Goal: Information Seeking & Learning: Learn about a topic

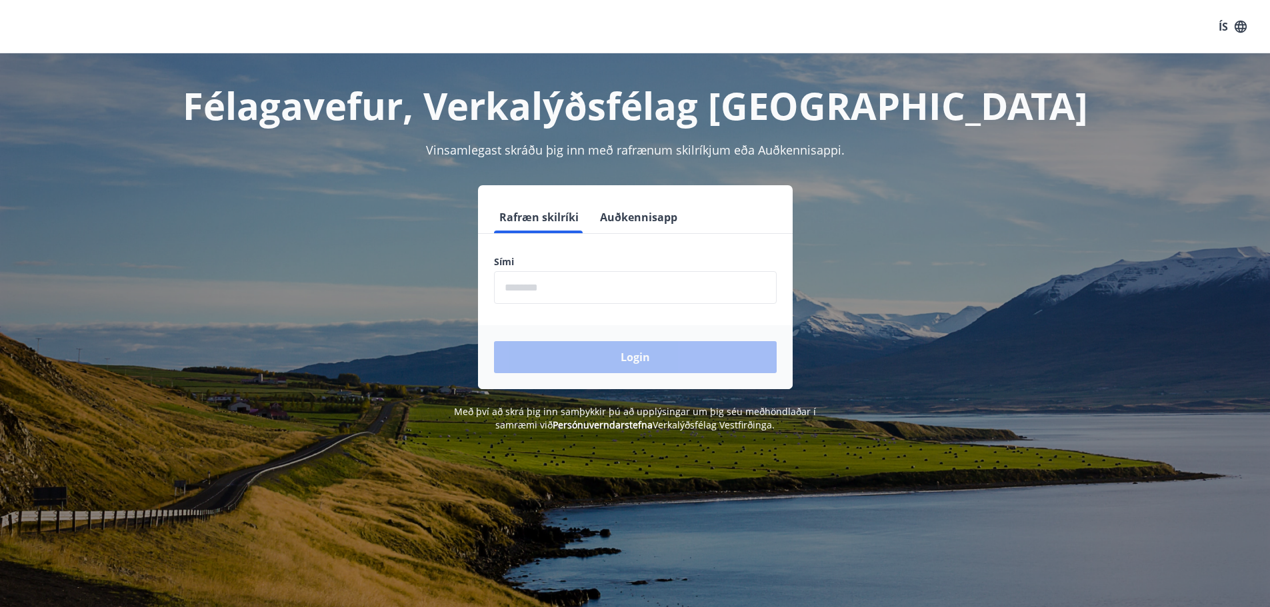
click at [579, 286] on input "phone" at bounding box center [635, 287] width 283 height 33
type input "********"
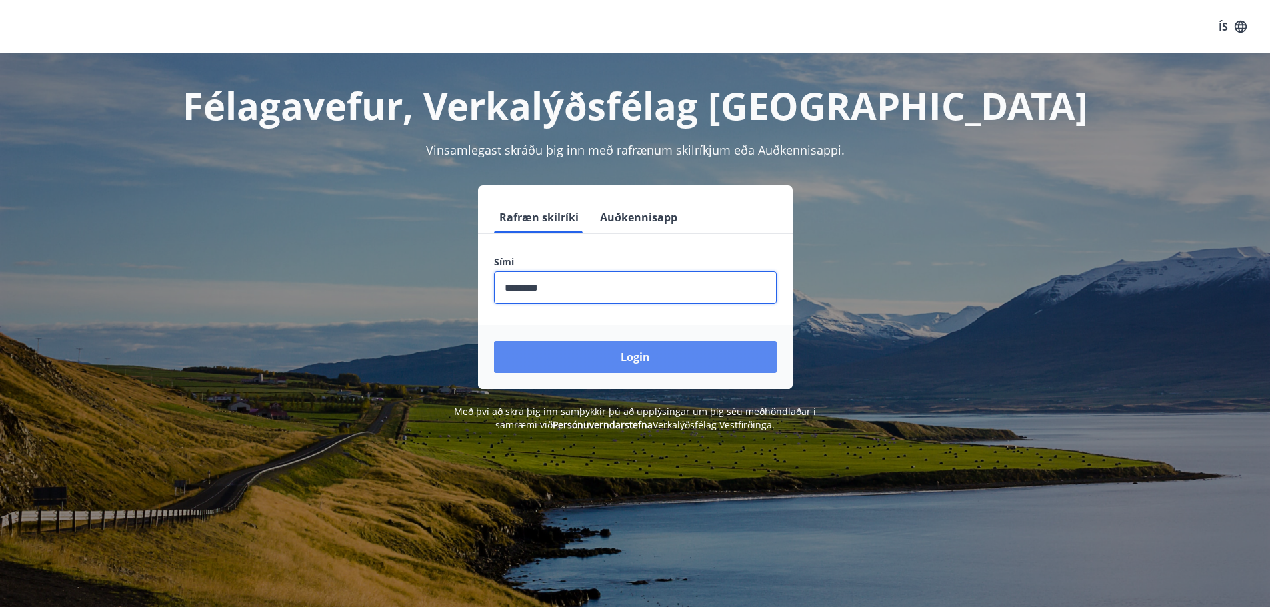
click at [619, 358] on button "Login" at bounding box center [635, 357] width 283 height 32
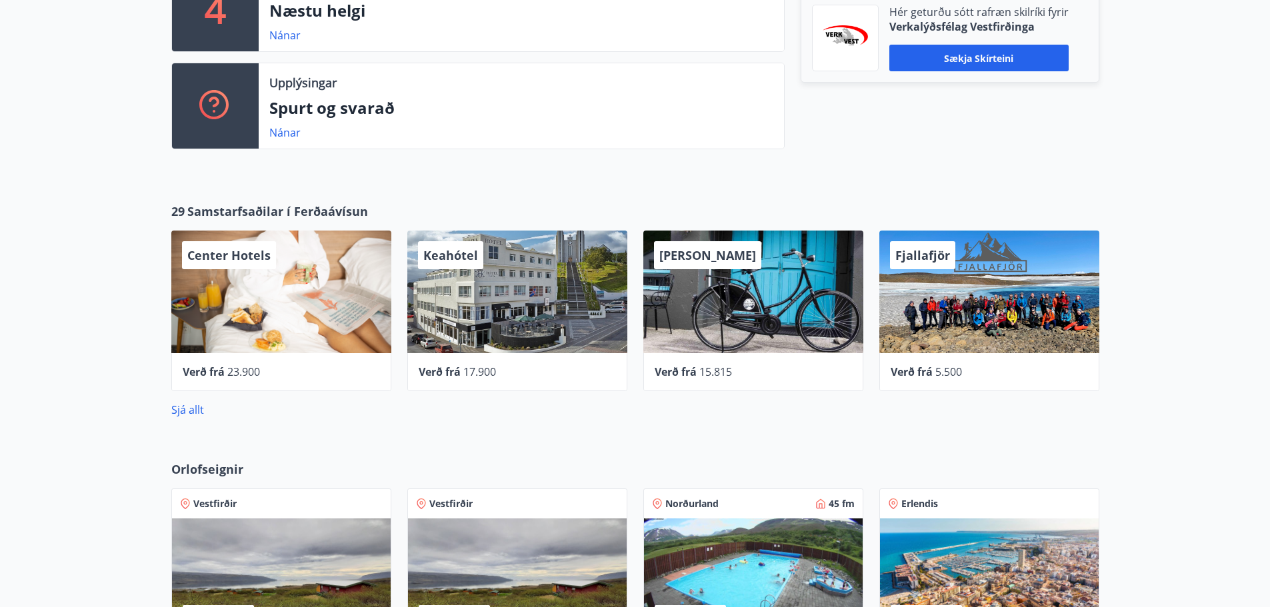
scroll to position [467, 0]
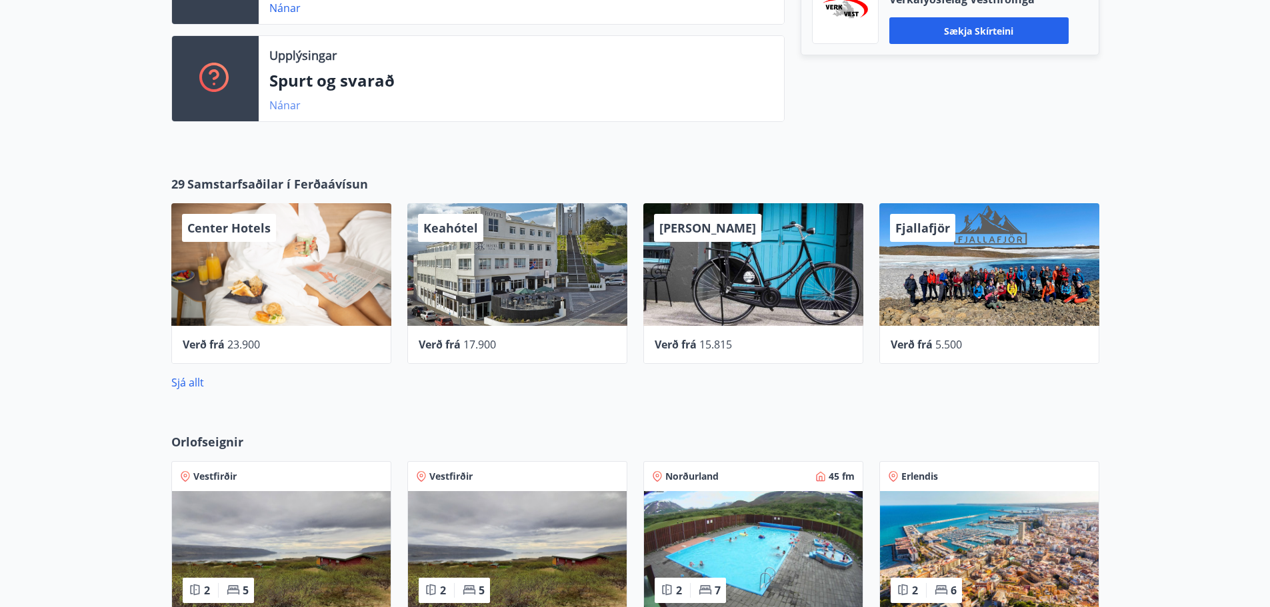
click at [287, 105] on link "Nánar" at bounding box center [284, 105] width 31 height 15
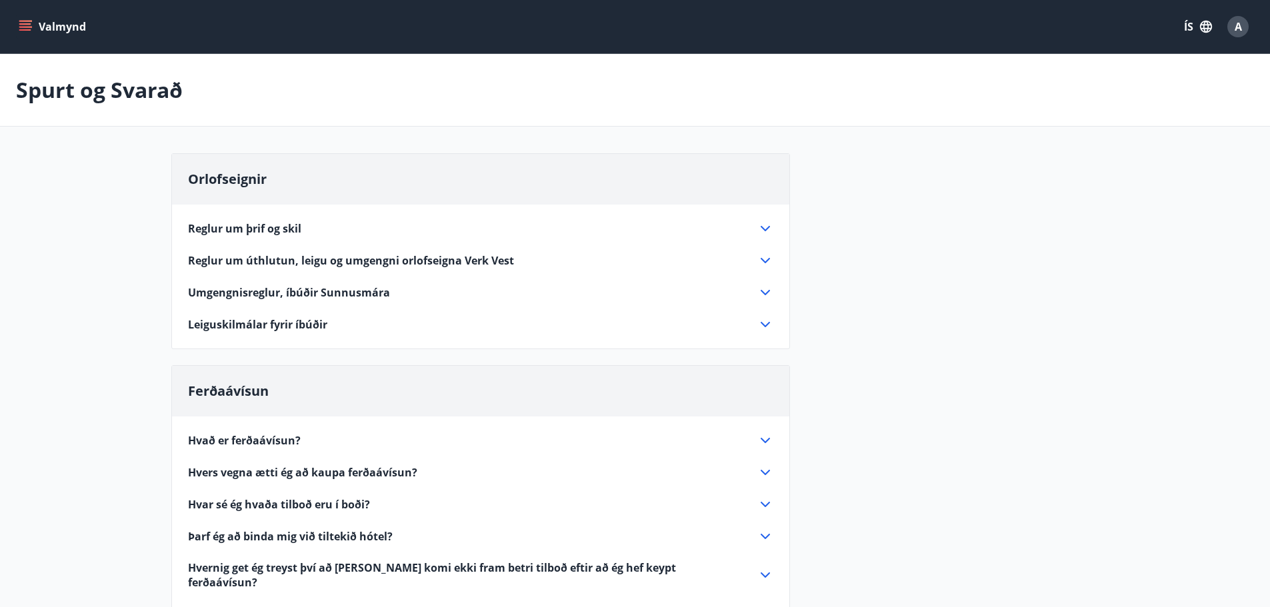
click at [27, 24] on icon "menu" at bounding box center [25, 23] width 12 height 1
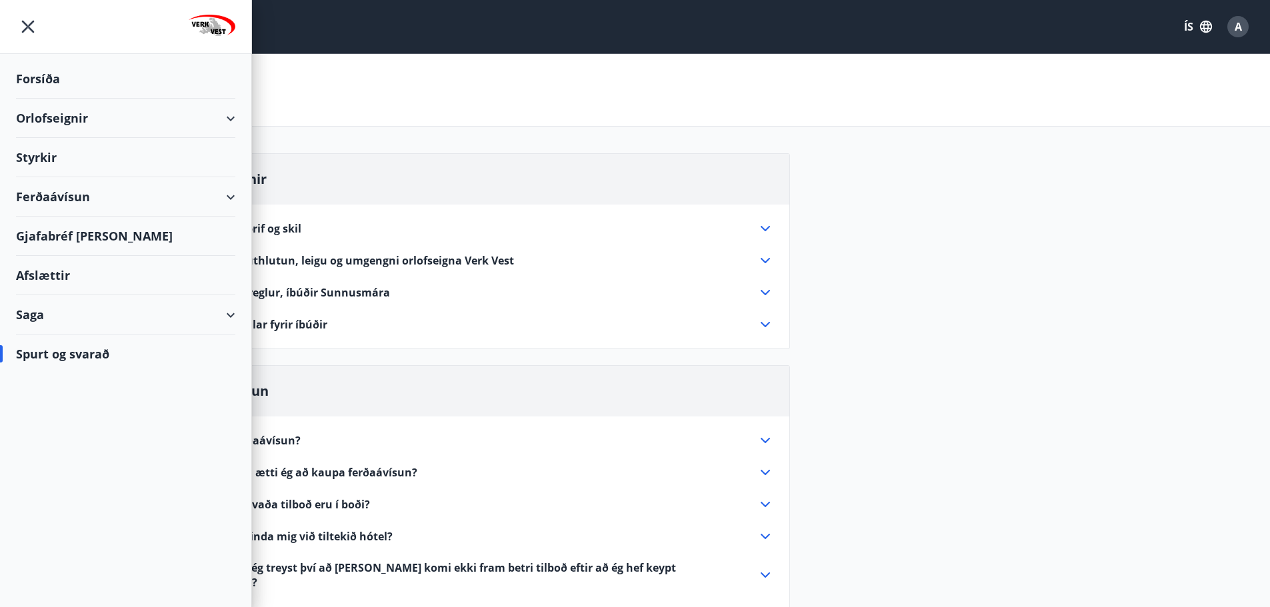
click at [41, 99] on div "Styrkir" at bounding box center [125, 78] width 219 height 39
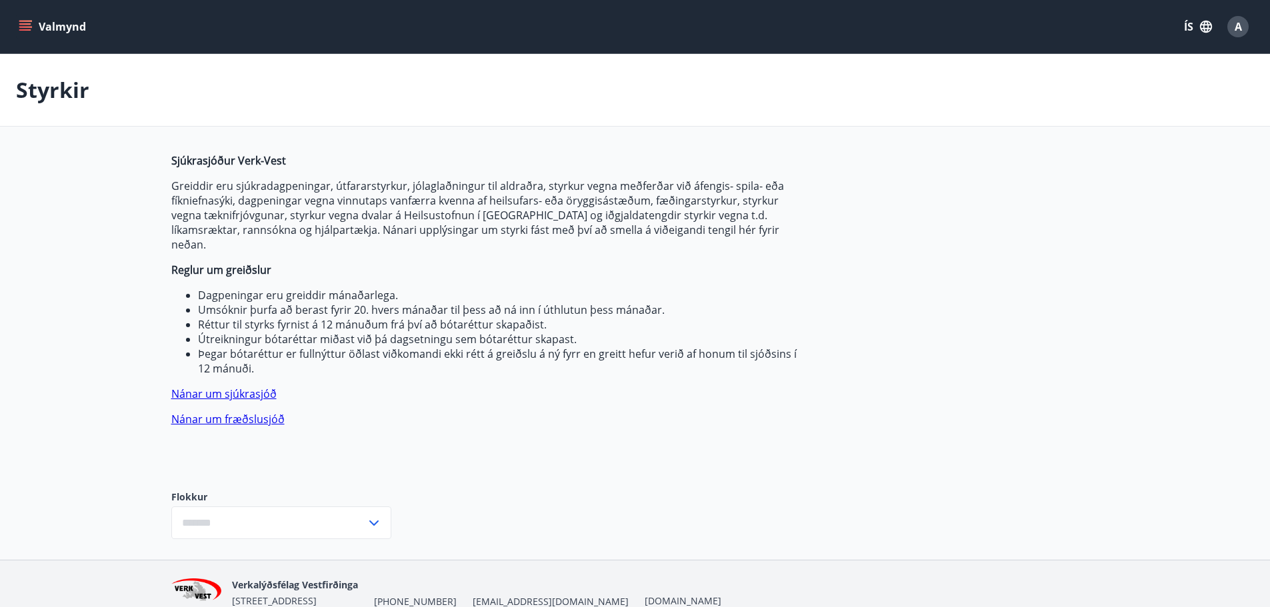
type input "***"
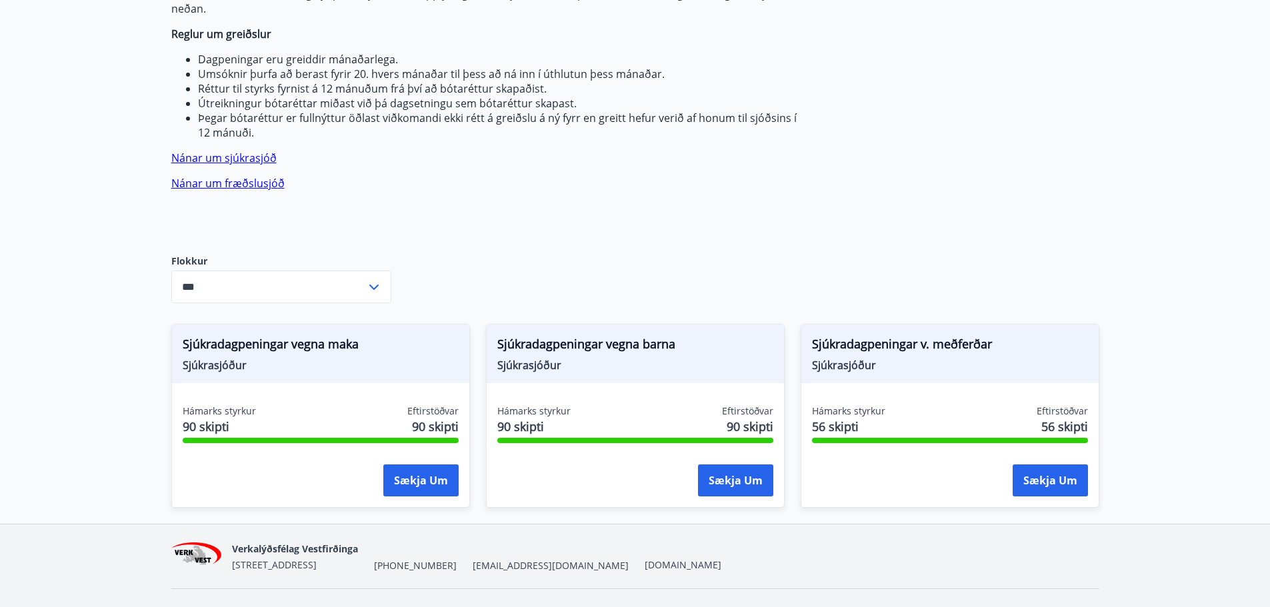
scroll to position [250, 0]
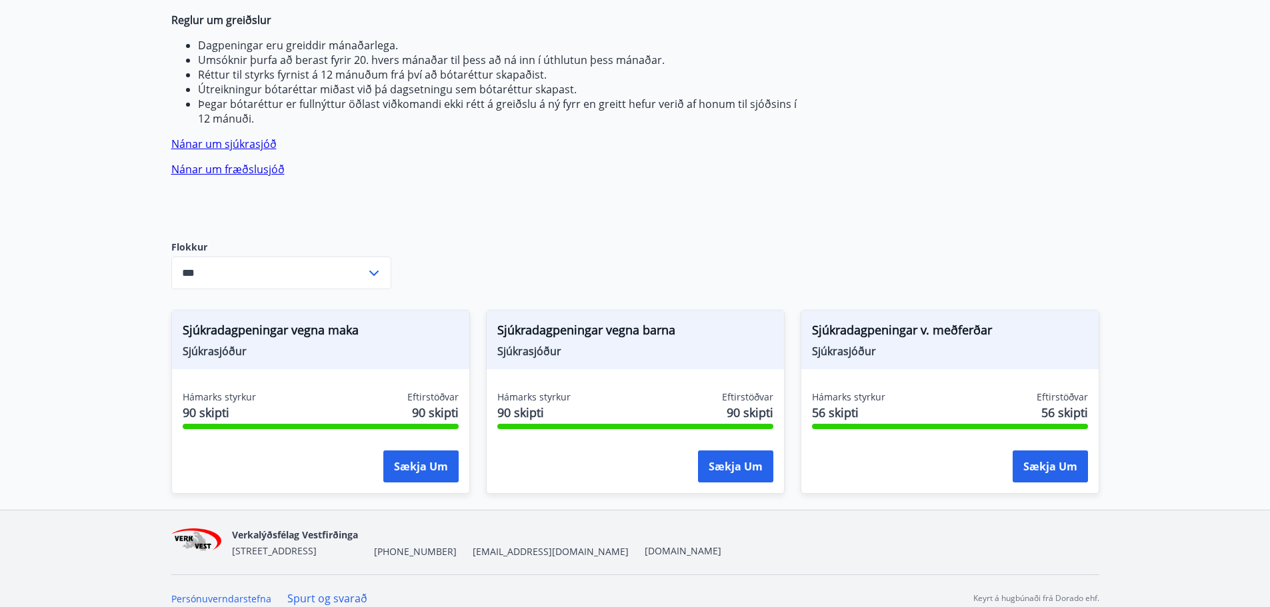
click at [371, 271] on icon at bounding box center [373, 273] width 9 height 5
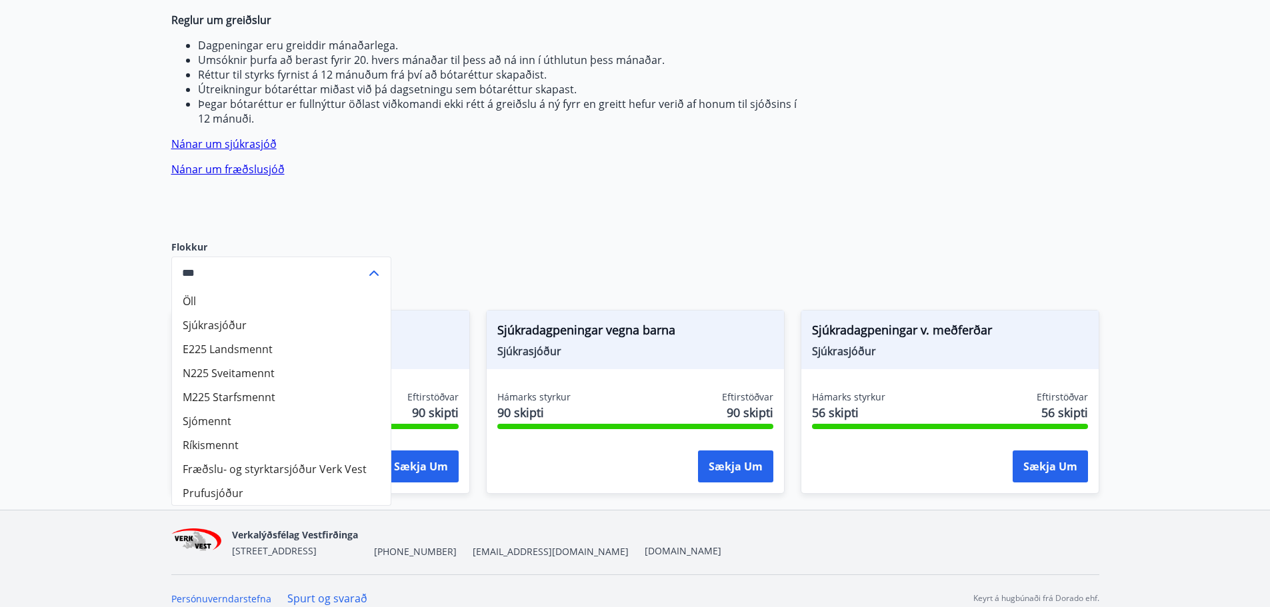
click at [671, 217] on div "Sjúkrasjóður Verk-Vest Greiddir eru sjúkradagpeningar, útfararstyrkur, jólaglað…" at bounding box center [635, 206] width 928 height 607
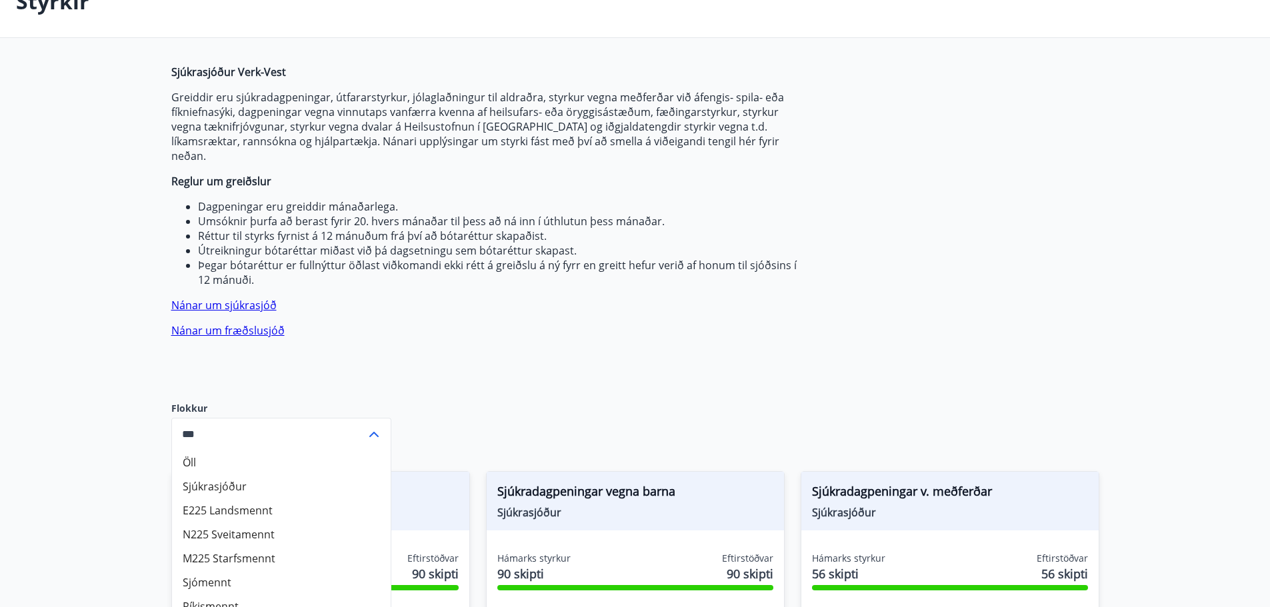
scroll to position [0, 0]
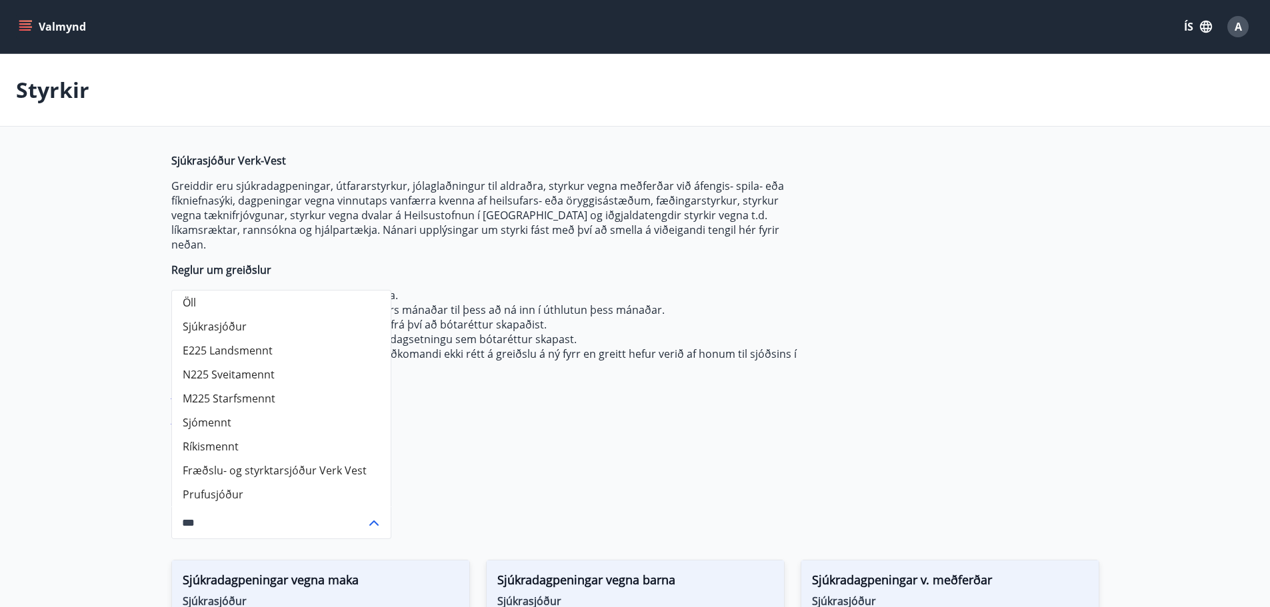
click at [109, 223] on main "Styrkir Sjúkrasjóður Verk-Vest Greiddir eru sjúkradagpeningar, útfararstyrkur, …" at bounding box center [635, 407] width 1270 height 706
click at [82, 179] on main "Styrkir Sjúkrasjóður Verk-Vest Greiddir eru sjúkradagpeningar, útfararstyrkur, …" at bounding box center [635, 407] width 1270 height 706
click at [1039, 206] on div "Sjúkrasjóður Verk-Vest Greiddir eru sjúkradagpeningar, útfararstyrkur, jólaglað…" at bounding box center [635, 456] width 928 height 607
click at [506, 421] on div "Sjúkrasjóður Verk-Vest Greiddir eru sjúkradagpeningar, útfararstyrkur, jólaglað…" at bounding box center [485, 311] width 629 height 316
click at [375, 515] on icon at bounding box center [374, 523] width 16 height 16
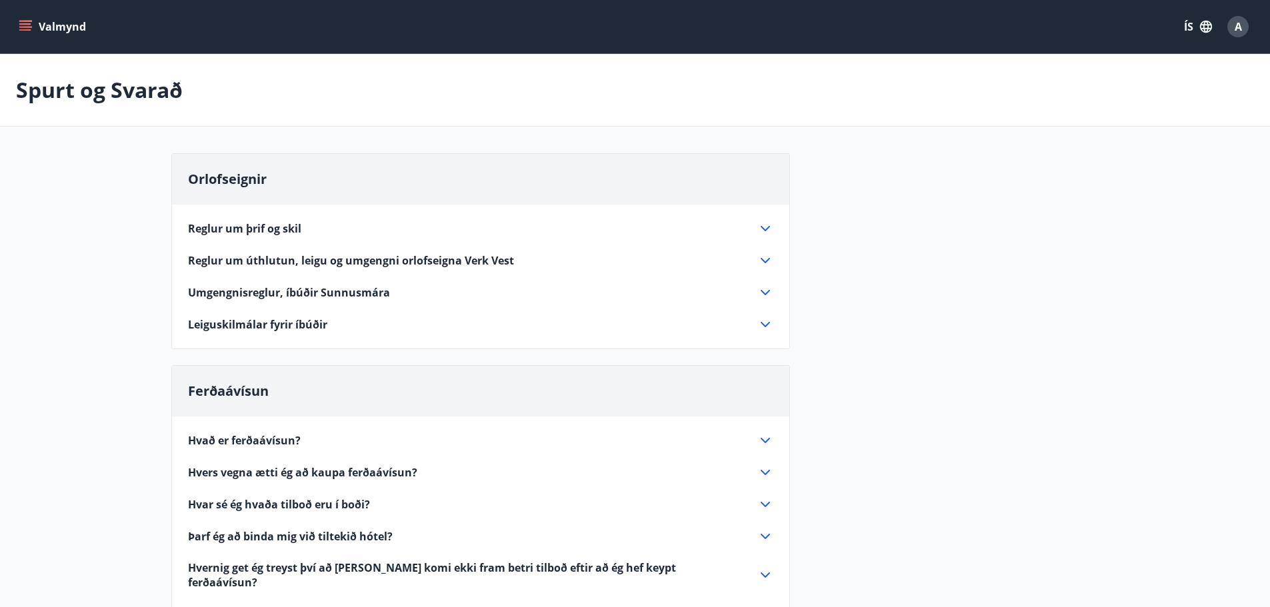
click at [25, 25] on icon "menu" at bounding box center [25, 23] width 12 height 1
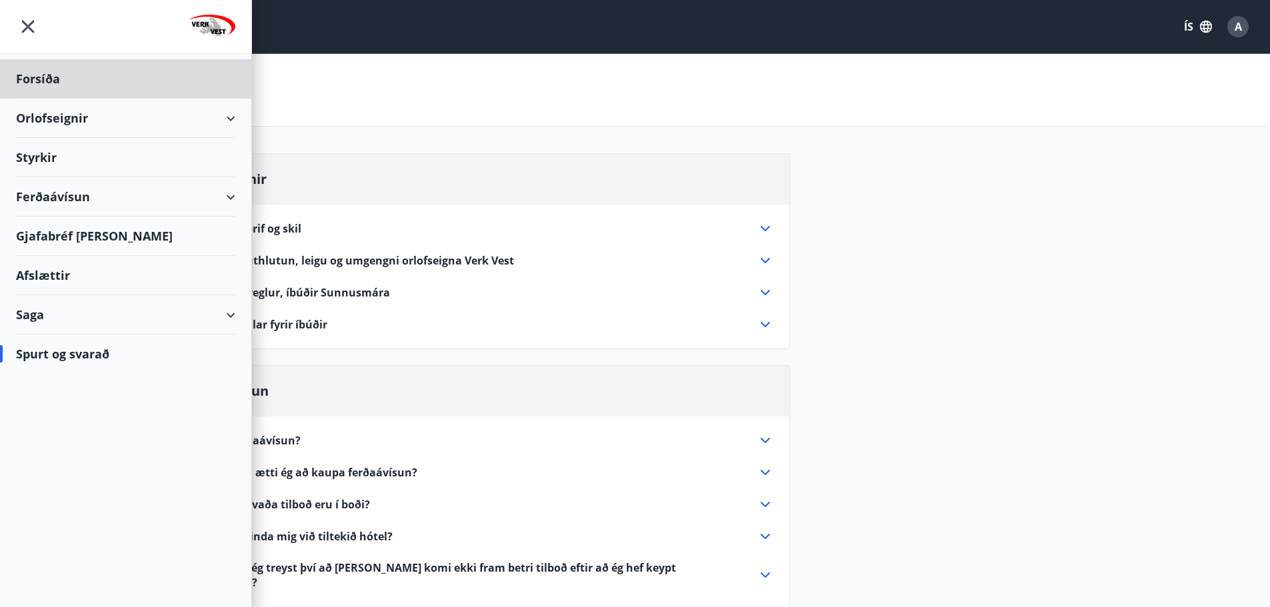
click at [37, 99] on div "Styrkir" at bounding box center [125, 78] width 219 height 39
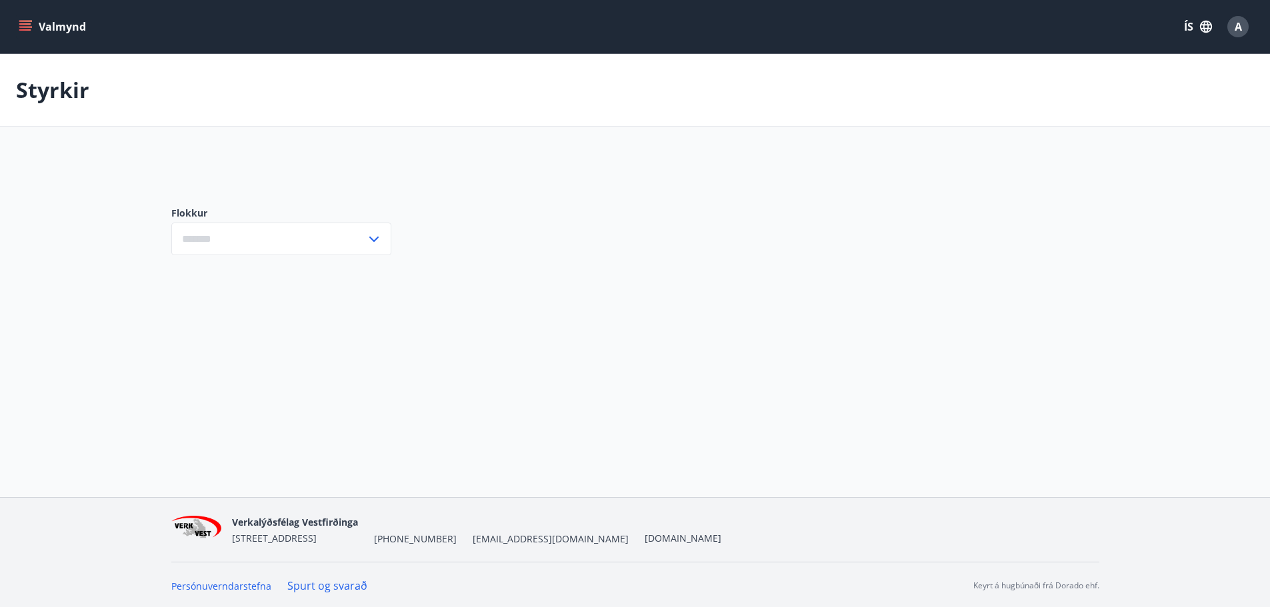
type input "***"
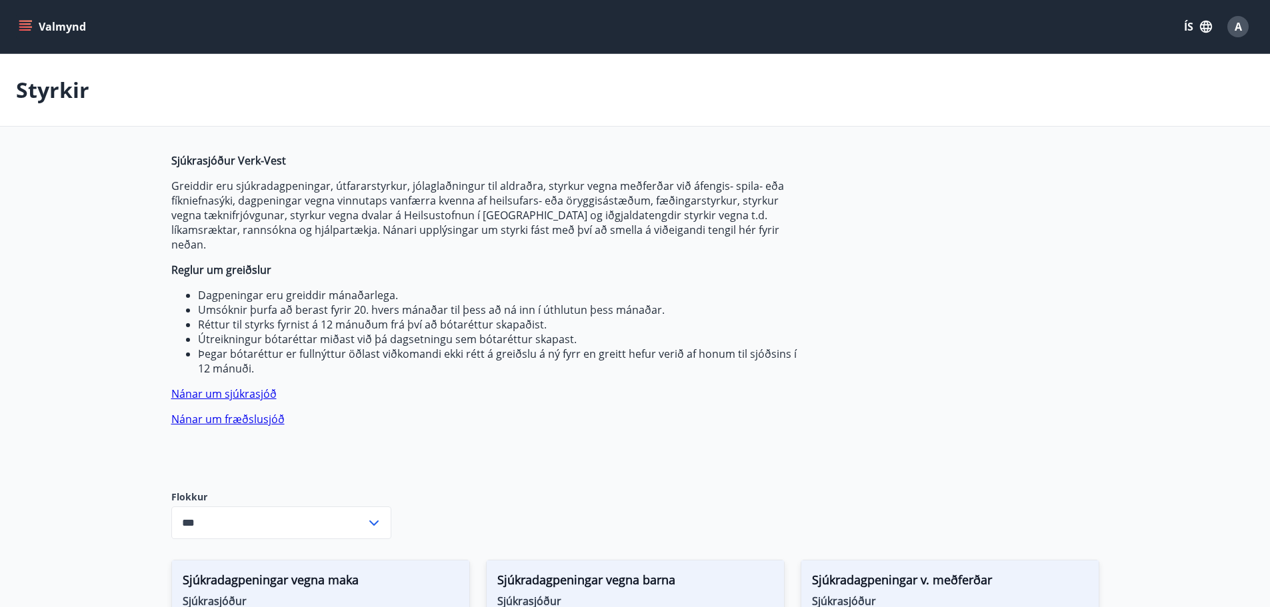
click at [233, 387] on link "Nánar um sjúkrasjóð" at bounding box center [223, 394] width 105 height 15
